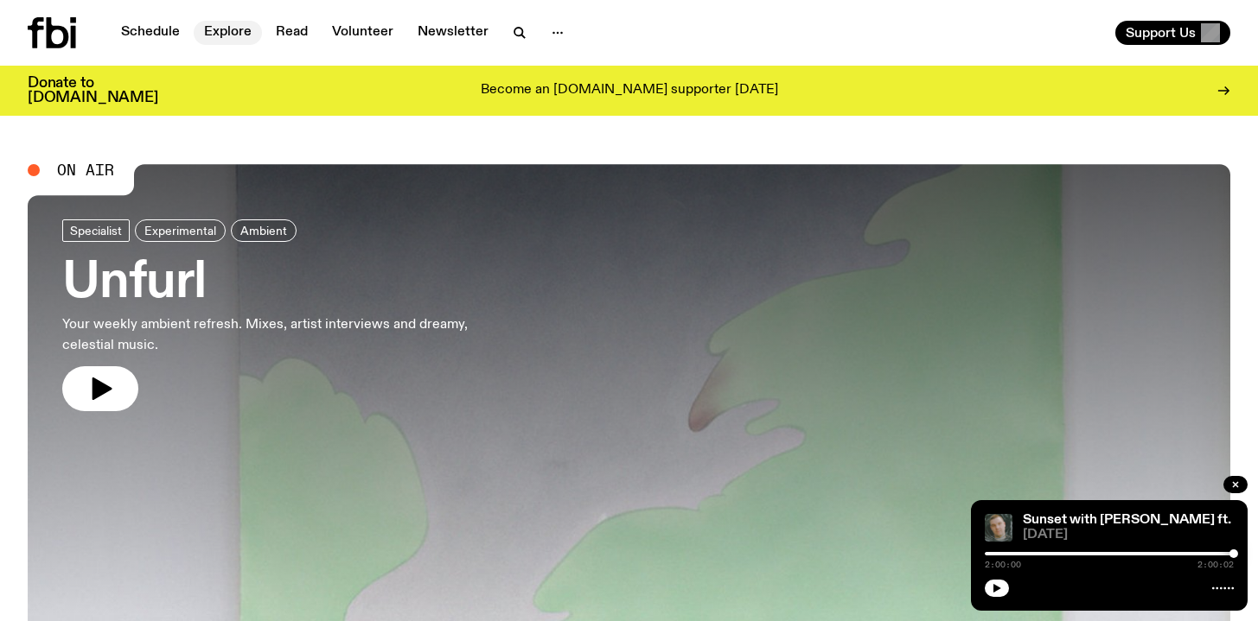
click at [213, 35] on link "Explore" at bounding box center [228, 33] width 68 height 24
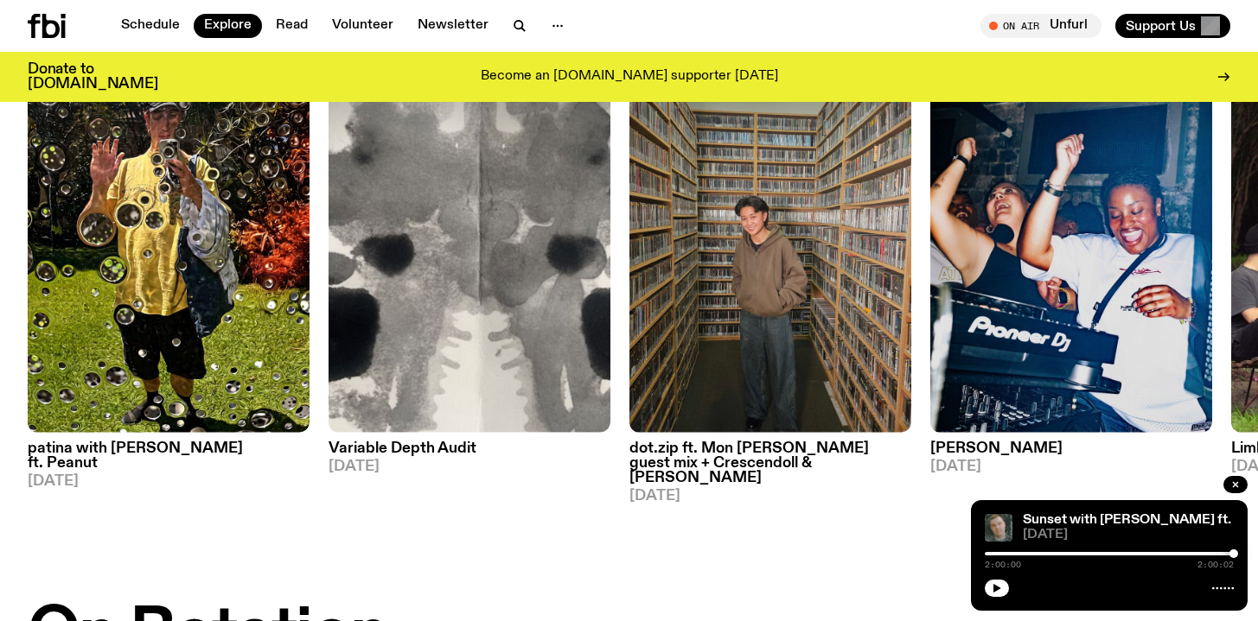
scroll to position [187, 0]
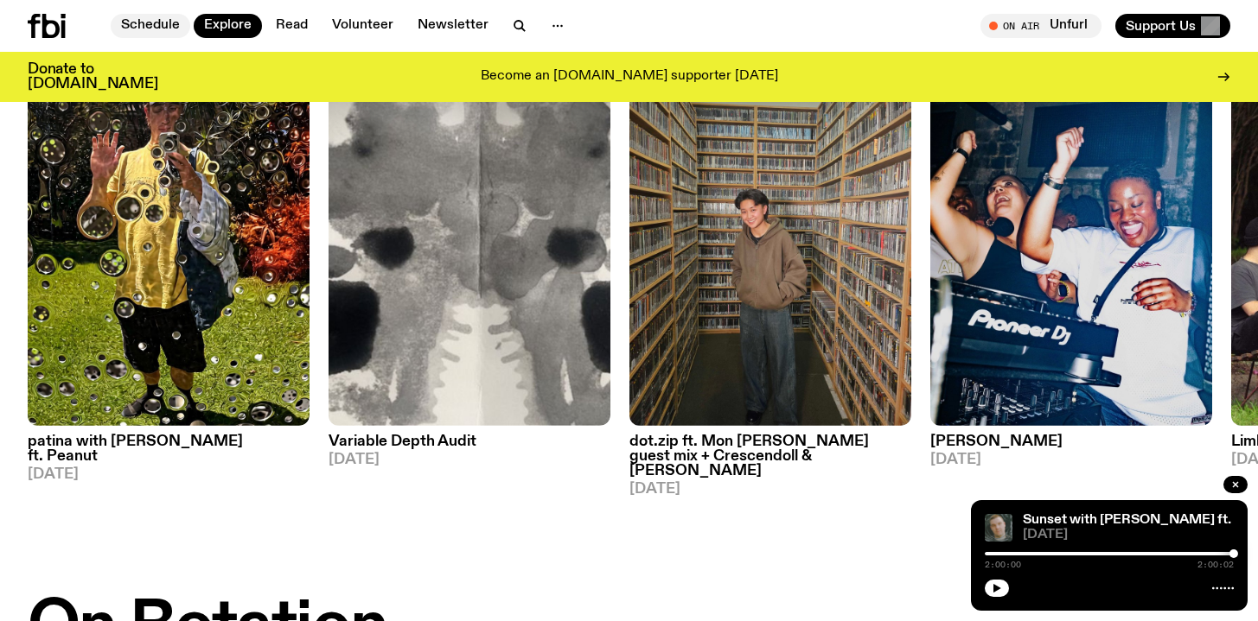
click at [149, 27] on link "Schedule" at bounding box center [151, 26] width 80 height 24
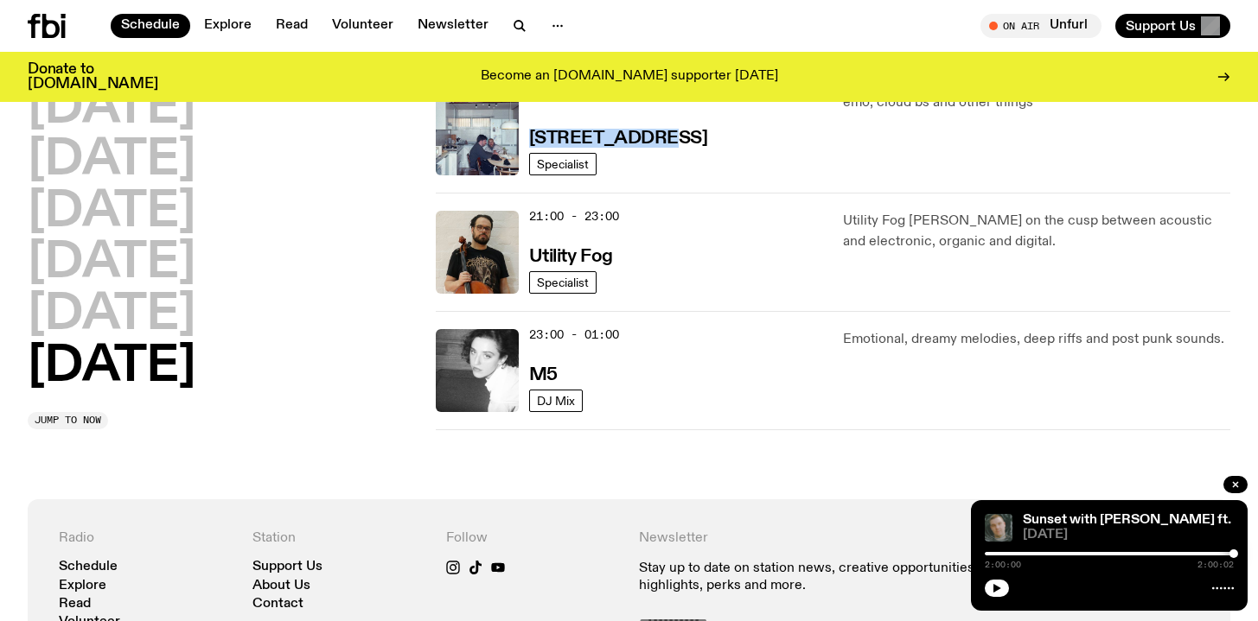
scroll to position [1213, 0]
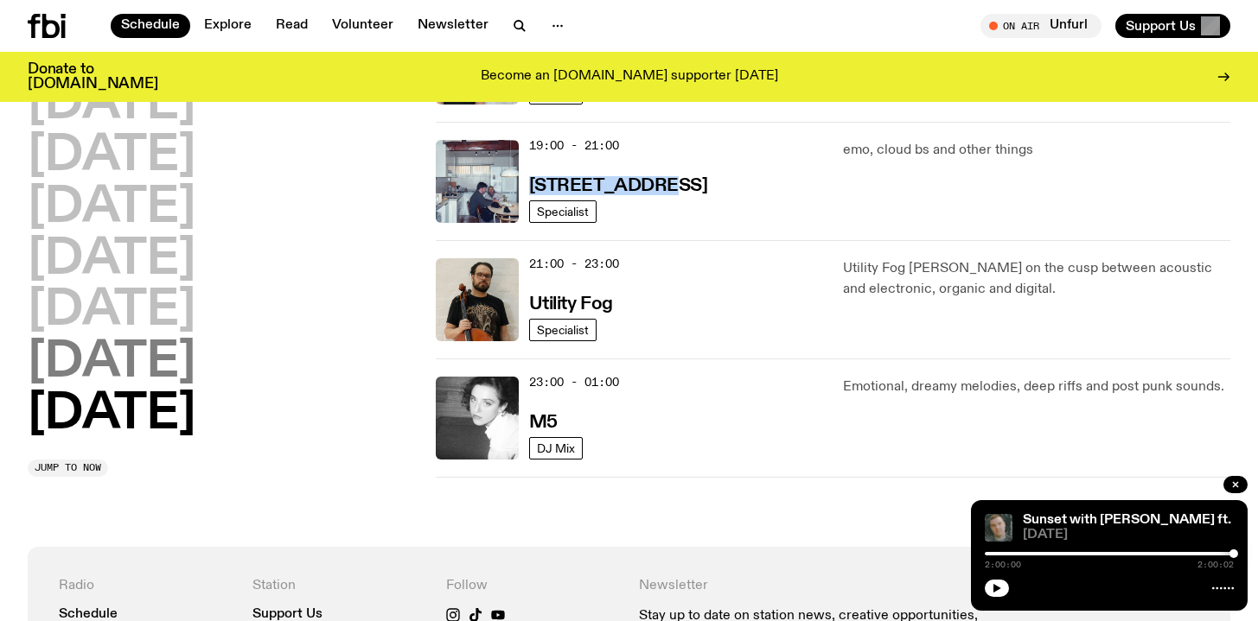
click at [62, 376] on h2 "Saturday" at bounding box center [112, 363] width 168 height 48
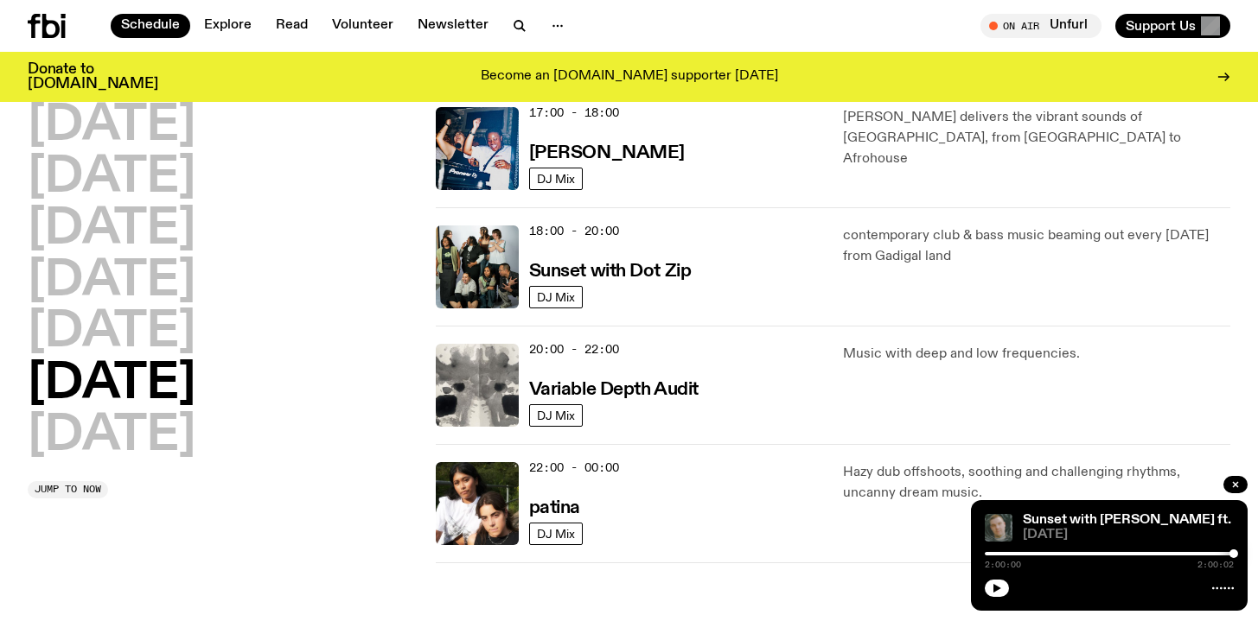
scroll to position [1026, 0]
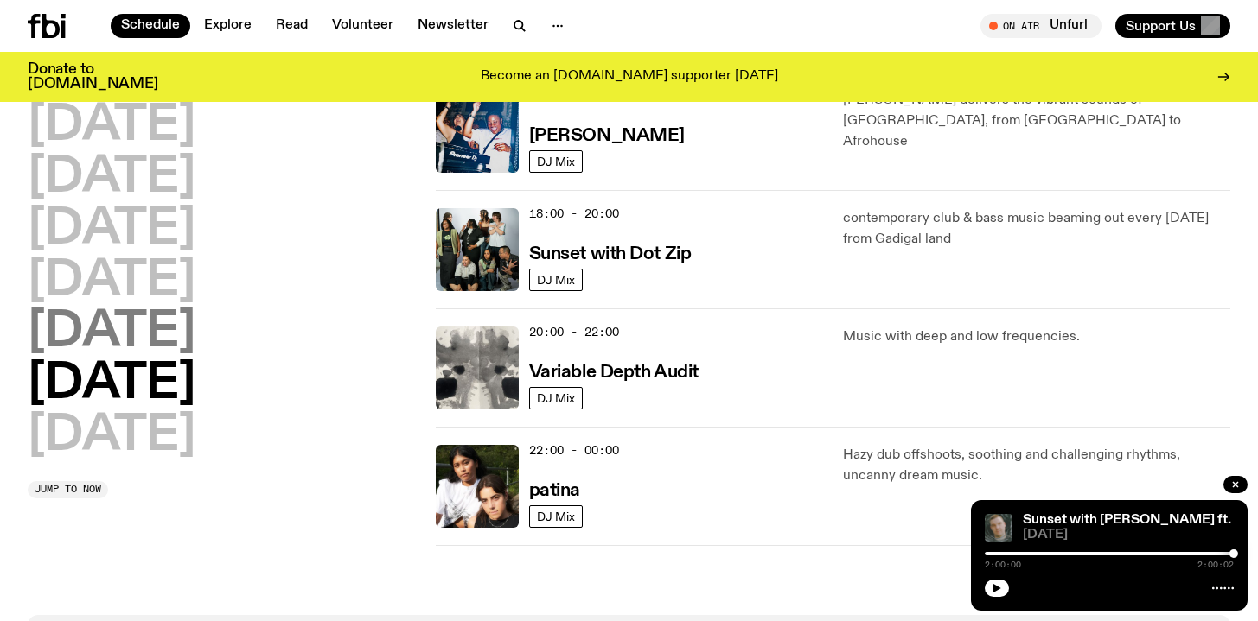
click at [127, 345] on h2 "Friday" at bounding box center [112, 333] width 168 height 48
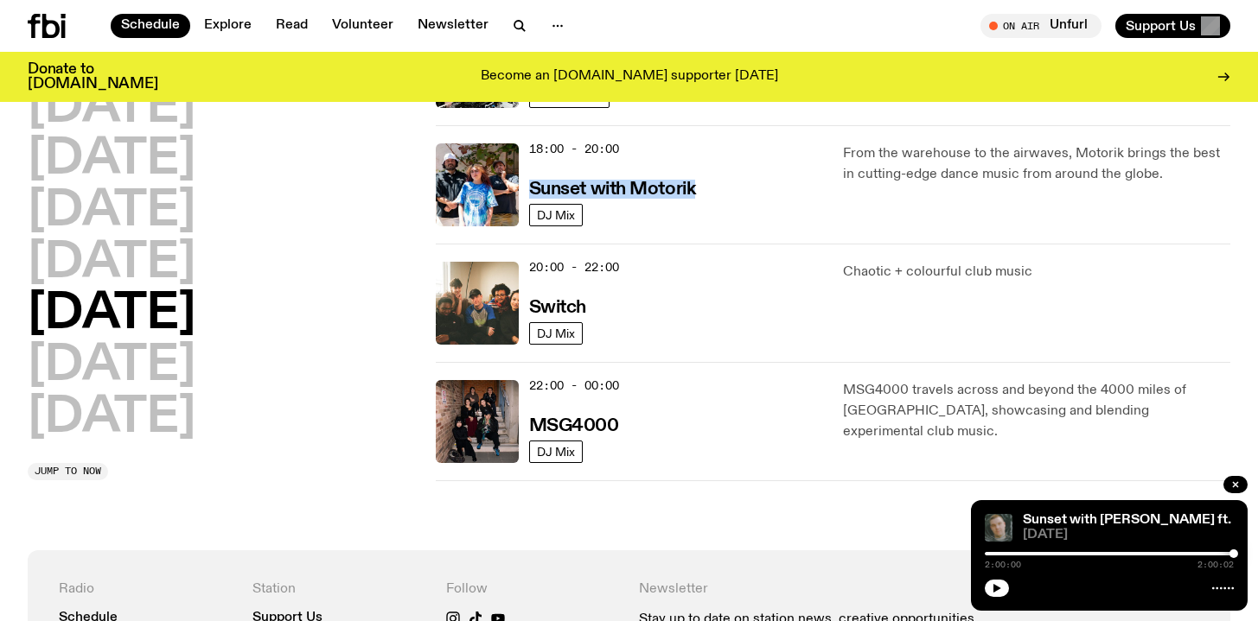
scroll to position [755, 0]
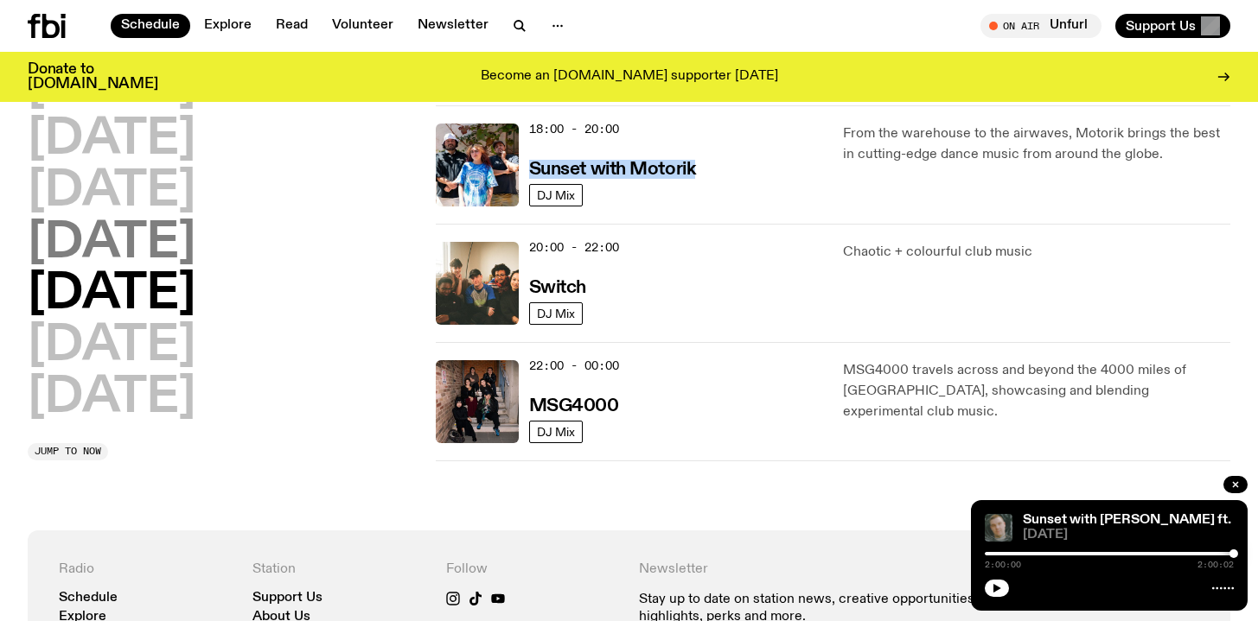
click at [138, 239] on h2 "Thursday" at bounding box center [112, 244] width 168 height 48
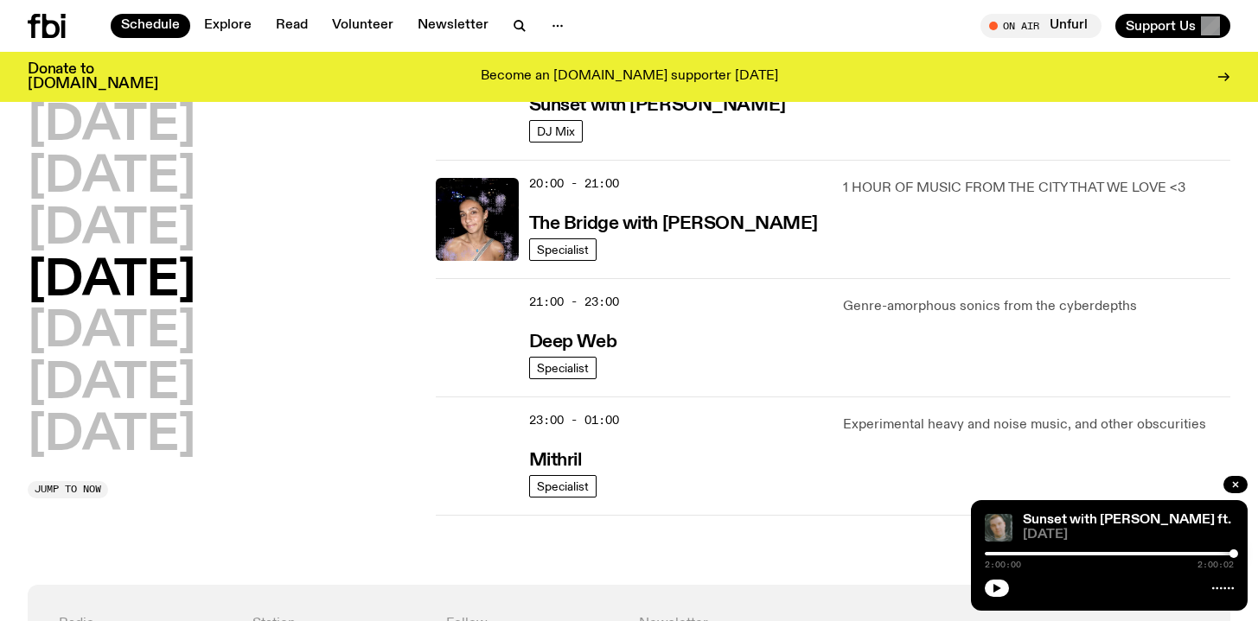
scroll to position [825, 0]
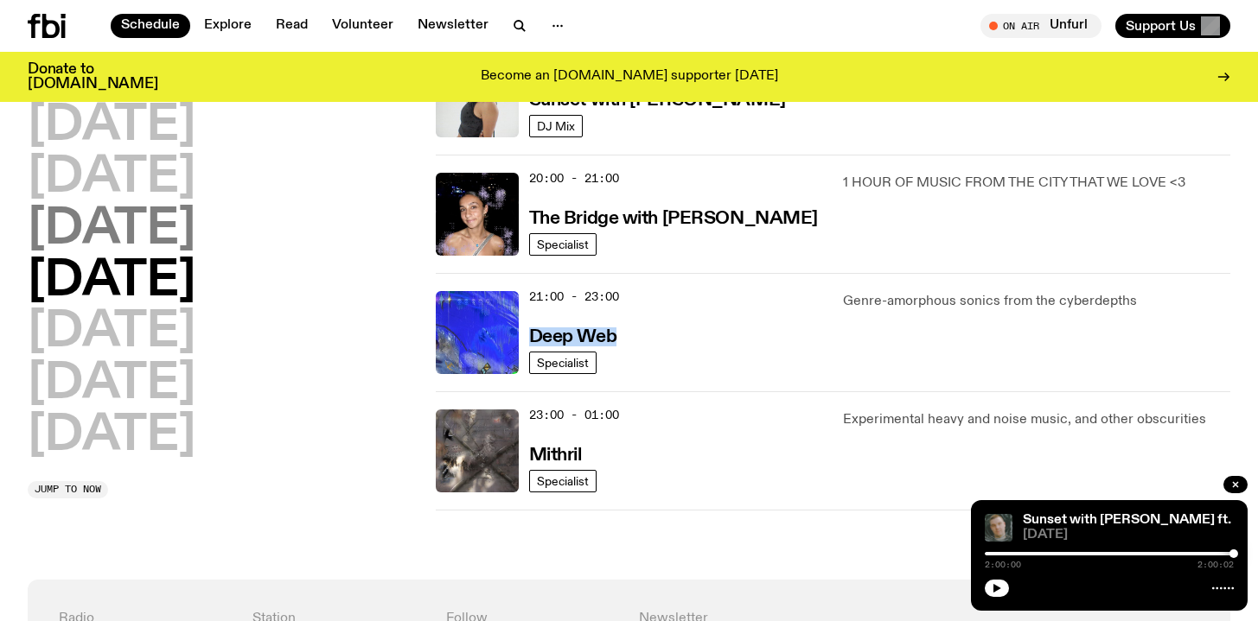
click at [190, 234] on h2 "Wednesday" at bounding box center [112, 230] width 168 height 48
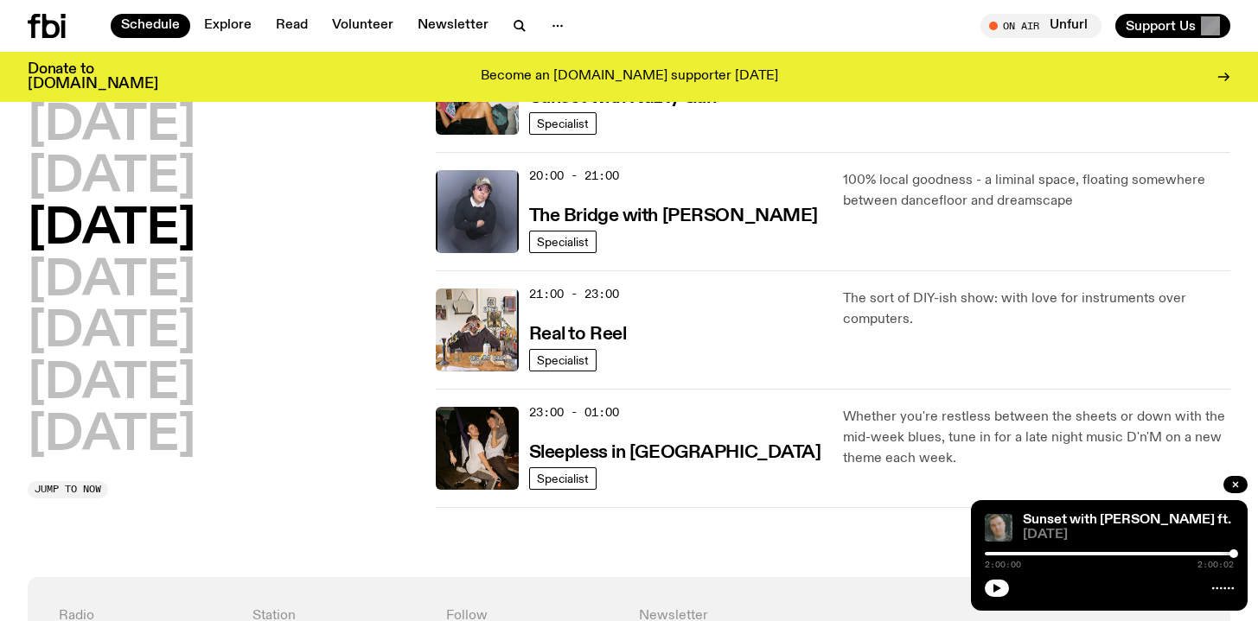
scroll to position [821, 0]
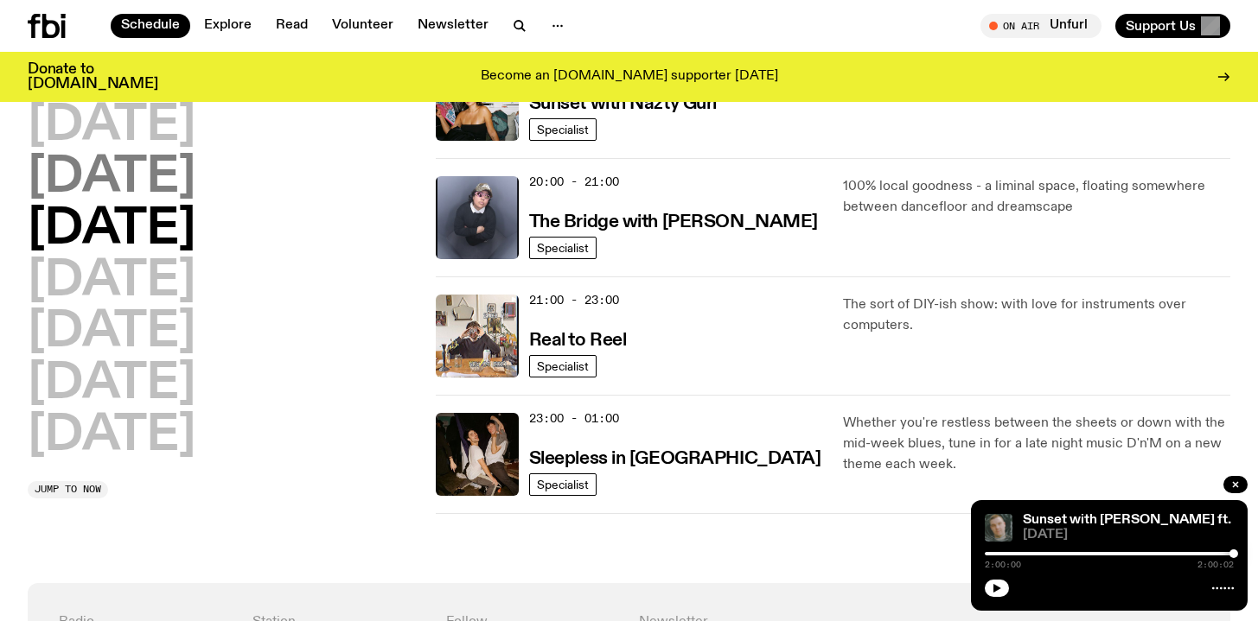
click at [157, 179] on h2 "Tuesday" at bounding box center [112, 178] width 168 height 48
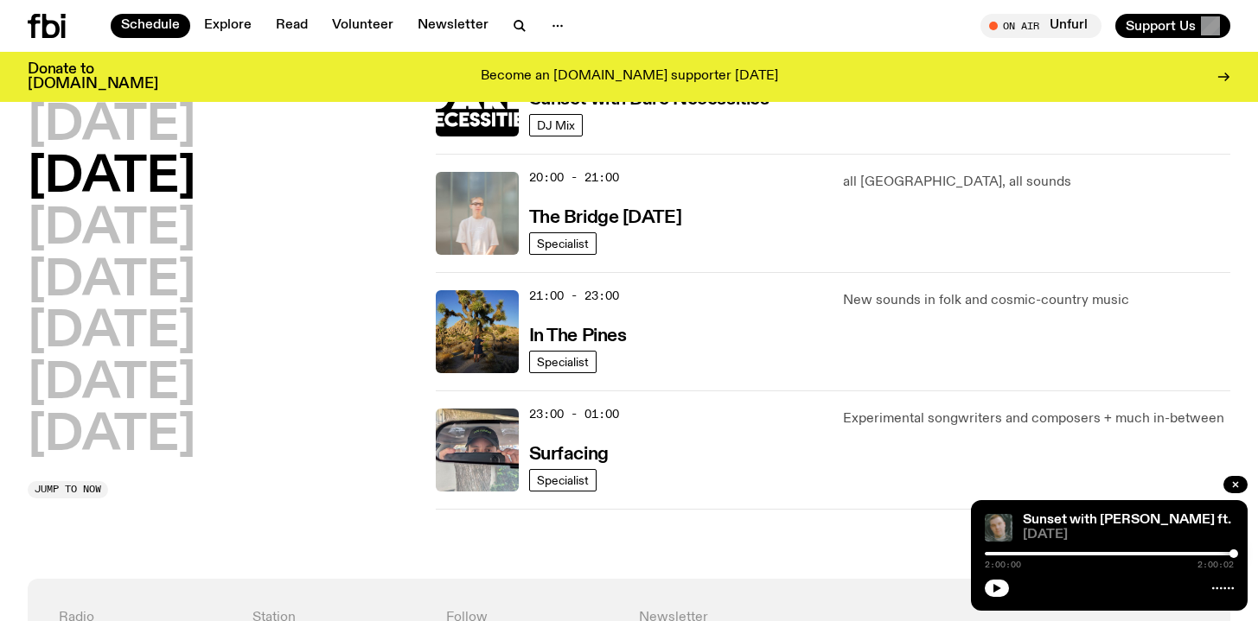
scroll to position [826, 0]
click at [168, 143] on h2 "Monday" at bounding box center [112, 126] width 168 height 48
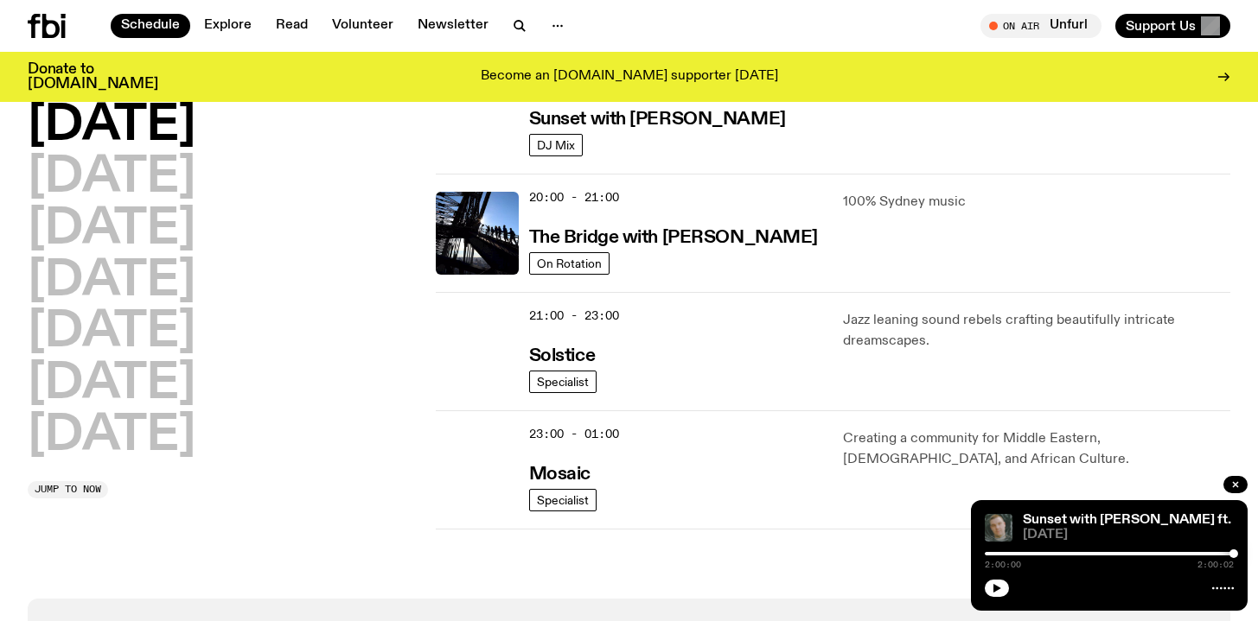
scroll to position [843, 0]
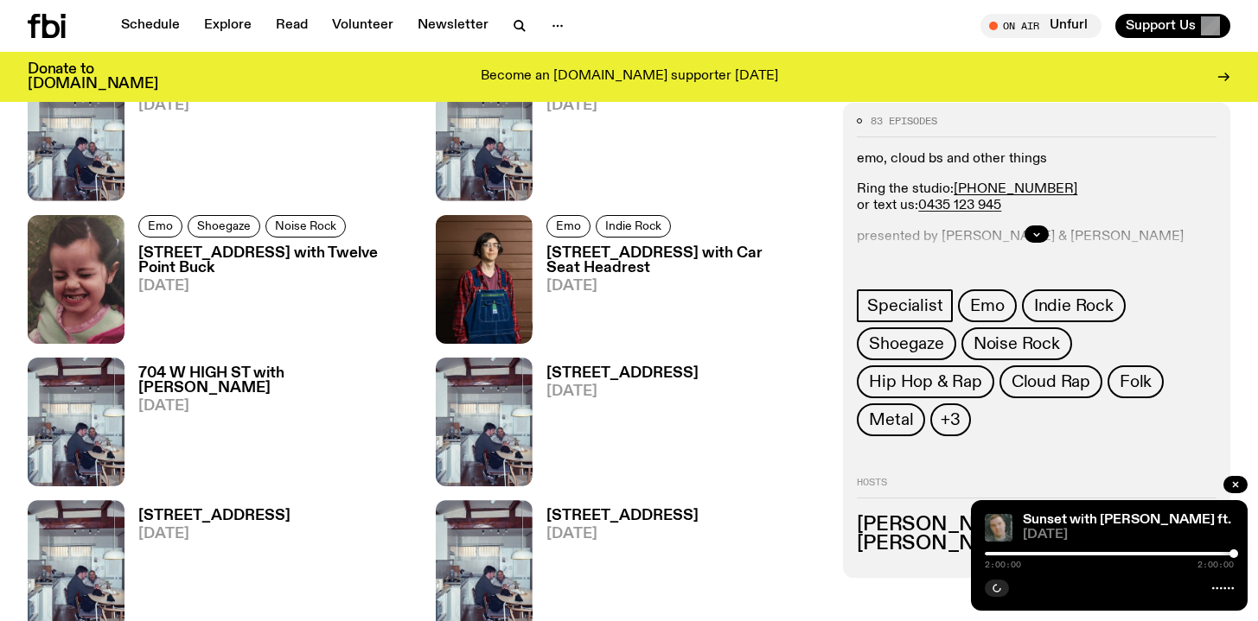
scroll to position [1638, 0]
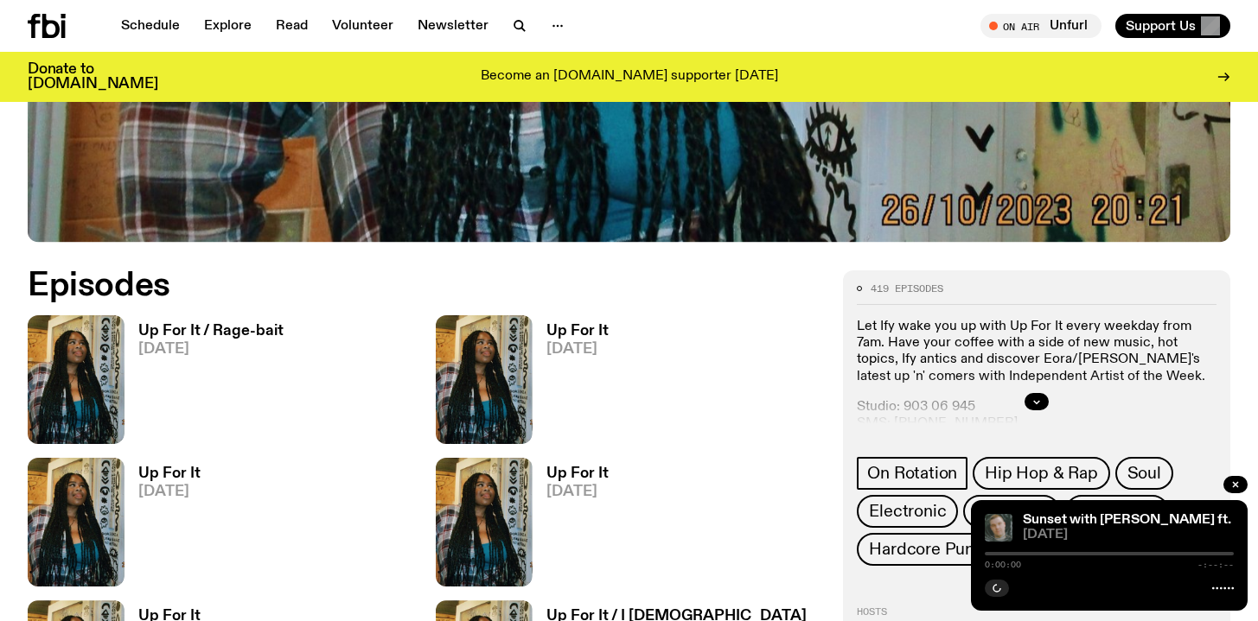
scroll to position [683, 0]
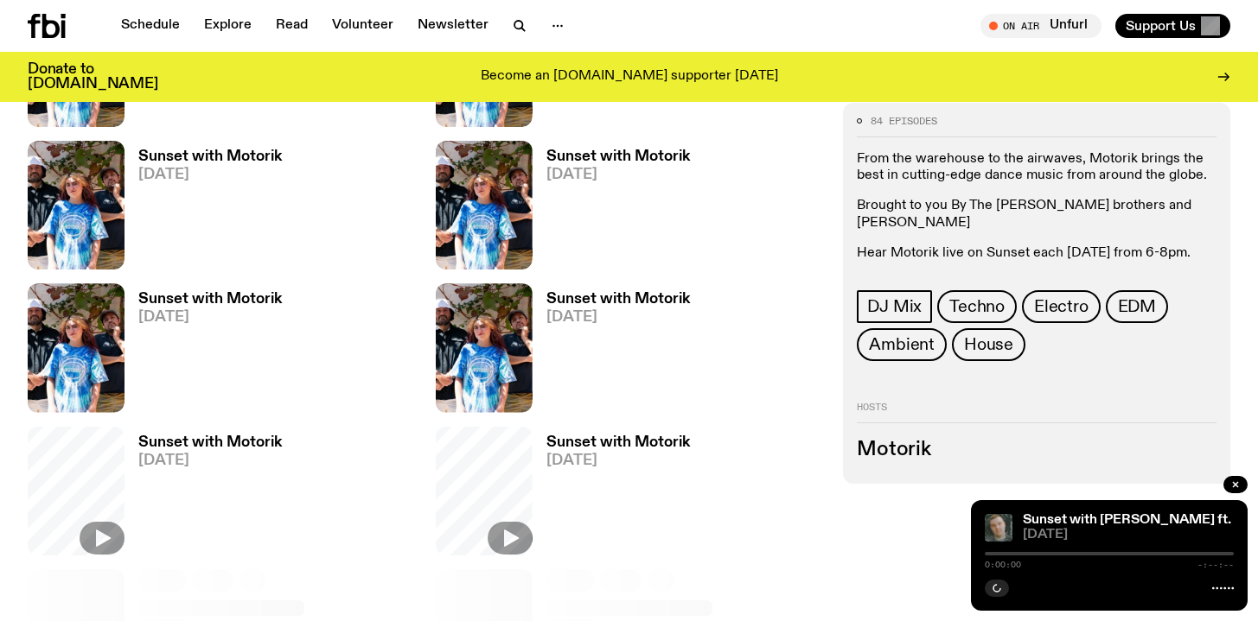
scroll to position [1164, 0]
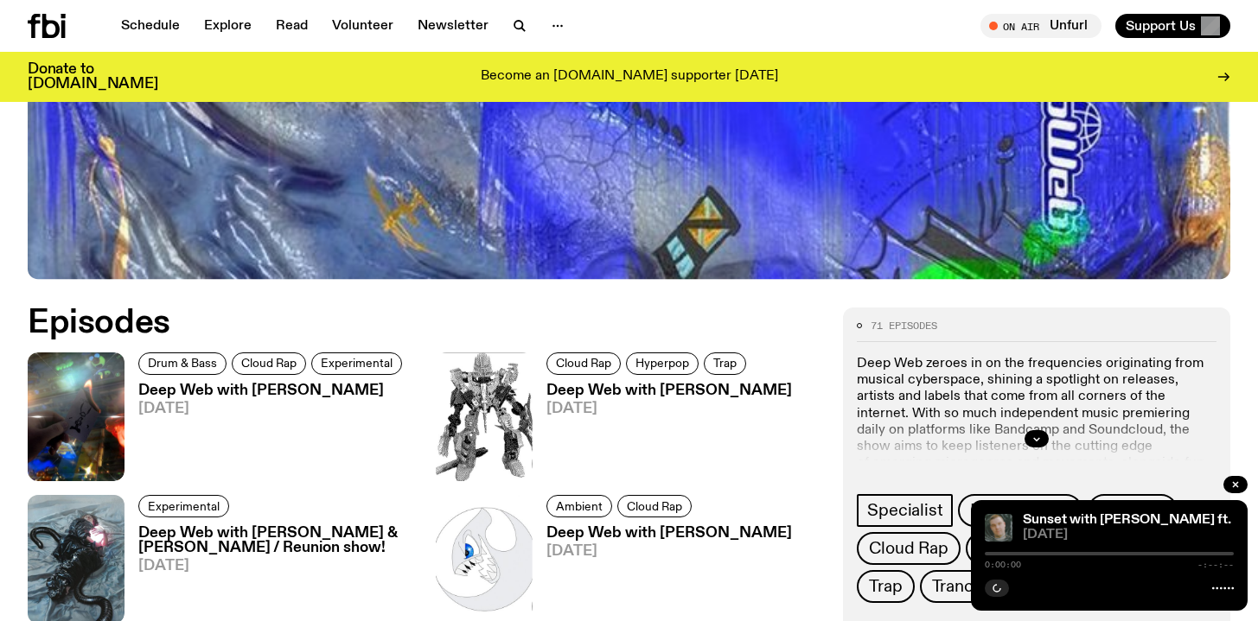
scroll to position [867, 0]
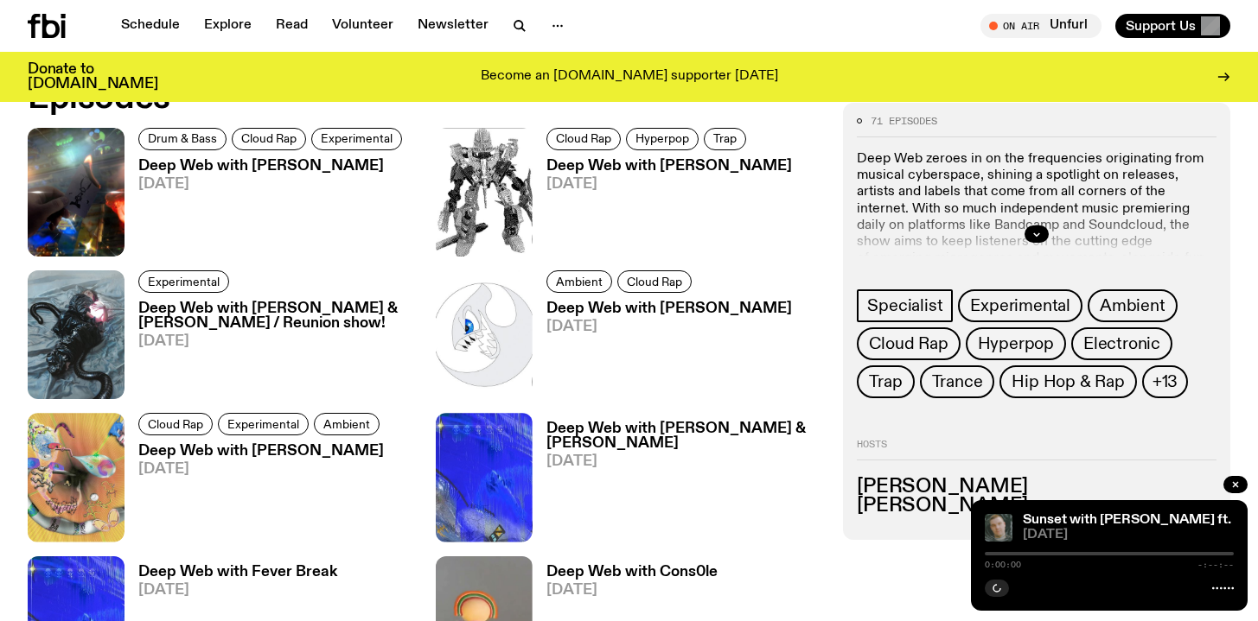
click at [998, 254] on div at bounding box center [1037, 234] width 360 height 55
click at [1035, 235] on icon "button" at bounding box center [1037, 234] width 6 height 3
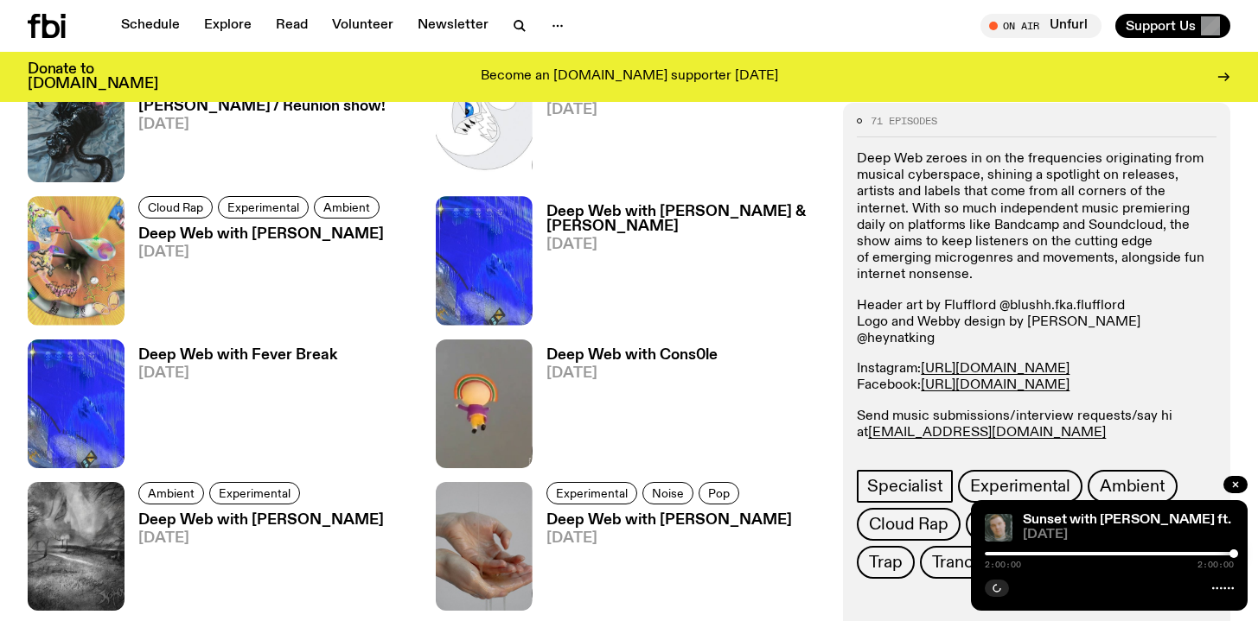
scroll to position [1088, 0]
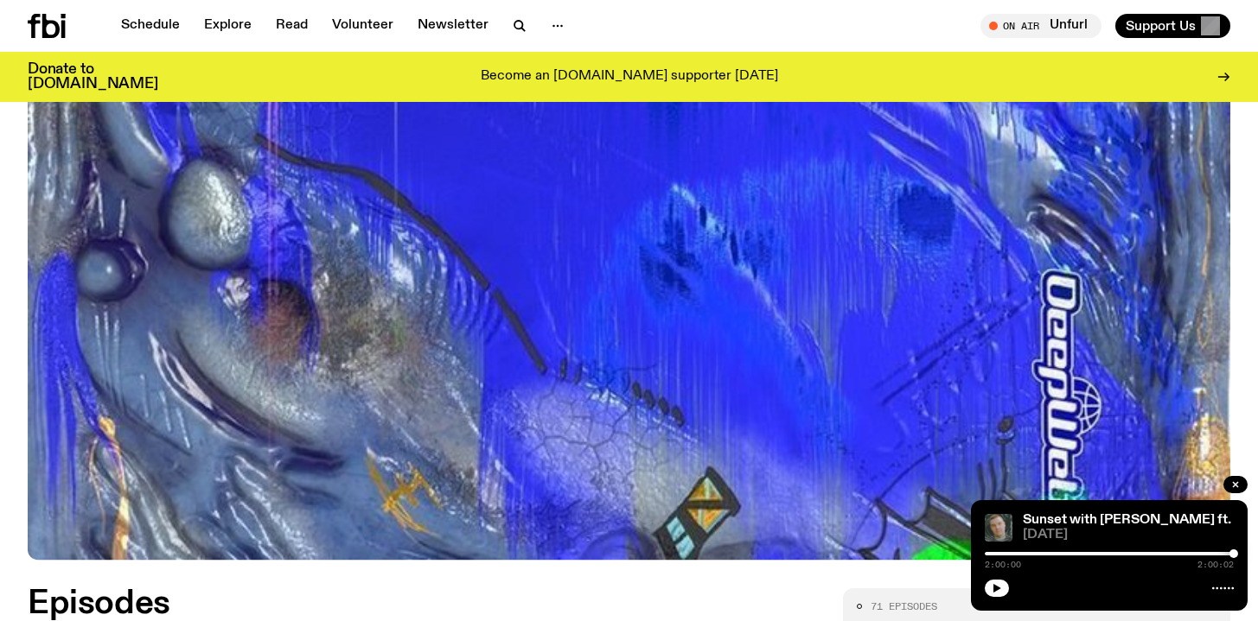
scroll to position [360, 0]
